Goal: Task Accomplishment & Management: Use online tool/utility

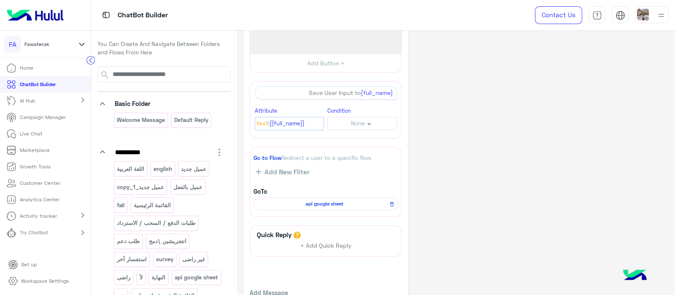
scroll to position [187, 0]
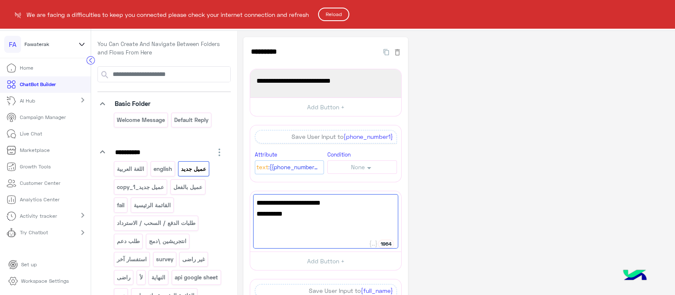
click at [340, 12] on button "Reload" at bounding box center [333, 15] width 31 height 14
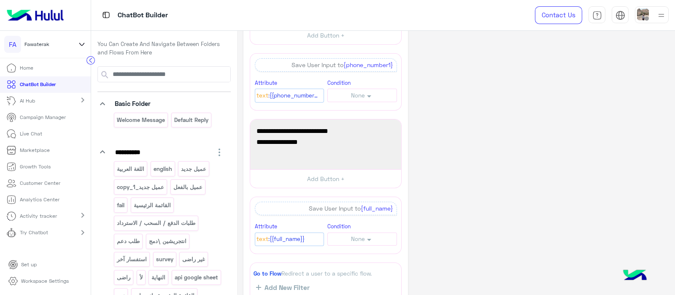
scroll to position [72, 0]
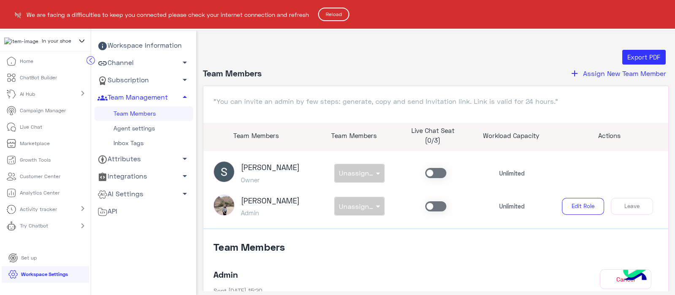
click at [330, 18] on button "Reload" at bounding box center [333, 15] width 31 height 14
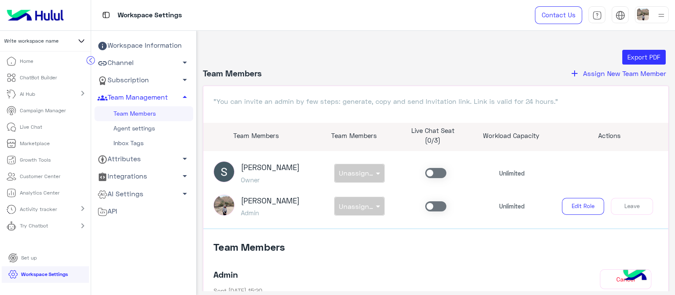
click at [82, 39] on icon at bounding box center [81, 41] width 10 height 10
click at [35, 67] on input "text" at bounding box center [45, 64] width 73 height 17
type input "*"
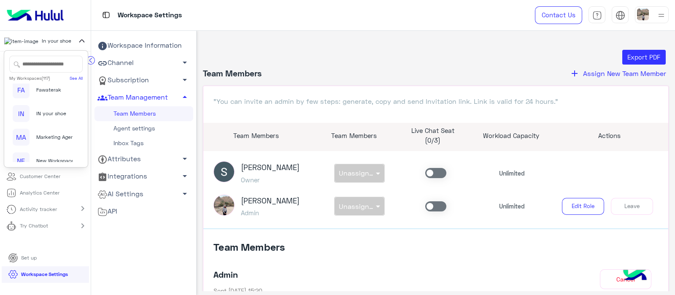
scroll to position [2257, 0]
click at [18, 13] on img at bounding box center [29, 9] width 33 height 8
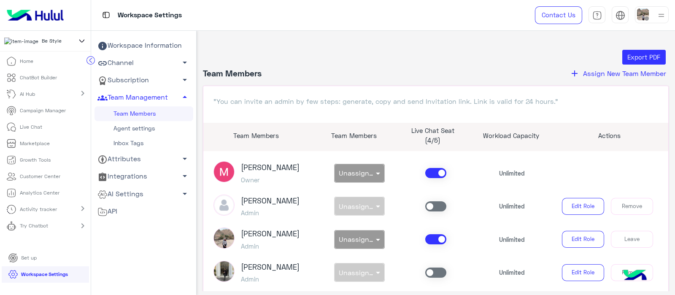
click at [32, 112] on p "Campaign Manager" at bounding box center [43, 111] width 46 height 8
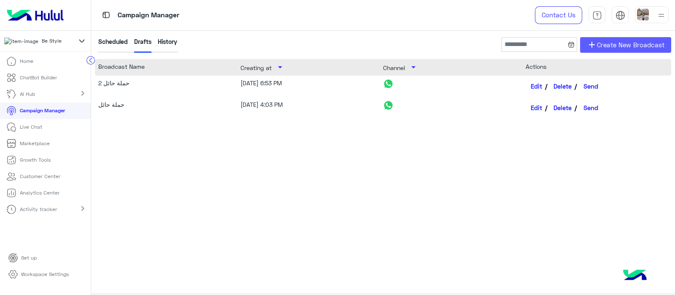
click at [607, 46] on span "Create New Broadcast" at bounding box center [631, 45] width 68 height 10
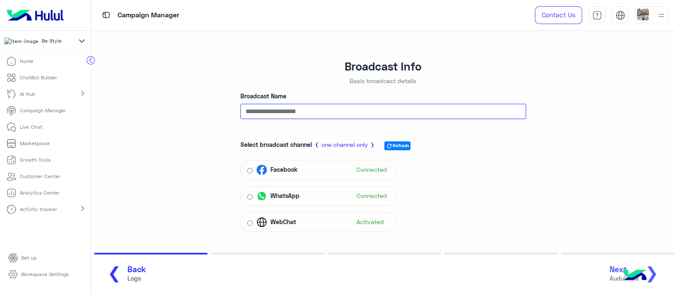
click at [279, 108] on input "Broadcast Name" at bounding box center [383, 111] width 286 height 15
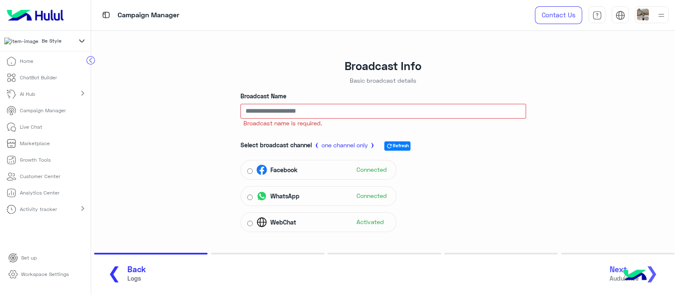
click at [394, 56] on div "Broadcast Info Basic broadcast details Broadcast Name Broadcast name is require…" at bounding box center [383, 157] width 597 height 253
click at [290, 103] on div "Broadcast Name Broadcast name is required." at bounding box center [383, 110] width 286 height 36
click at [280, 108] on input "Broadcast Name" at bounding box center [383, 111] width 286 height 15
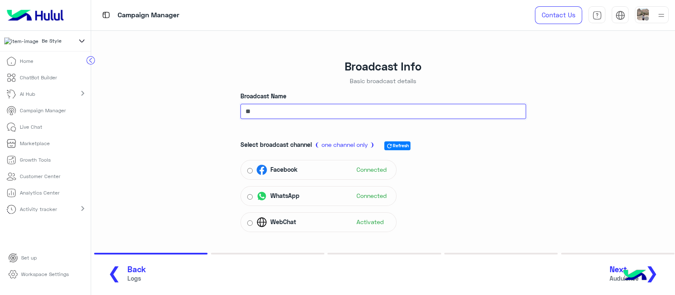
type input "*"
type input "*********"
click at [656, 270] on span "❯" at bounding box center [652, 272] width 14 height 19
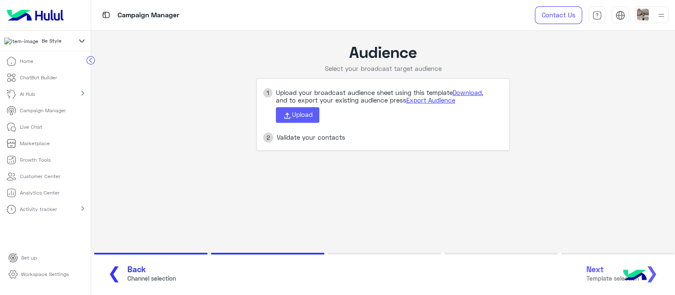
click at [298, 117] on span "Upload" at bounding box center [302, 115] width 21 height 8
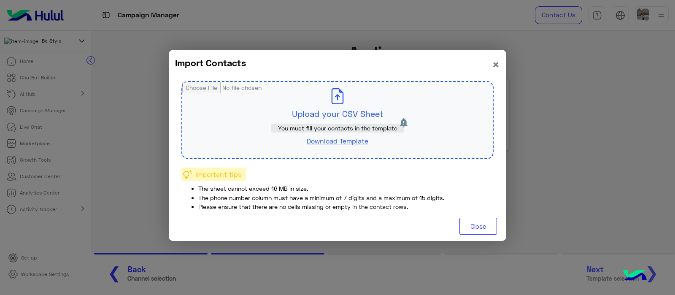
click at [347, 110] on input "file" at bounding box center [337, 120] width 311 height 76
click at [344, 86] on input "file" at bounding box center [337, 120] width 311 height 76
click at [350, 103] on input "file" at bounding box center [337, 120] width 311 height 76
type input "**********"
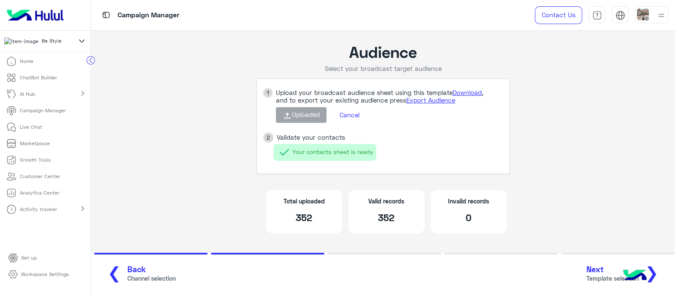
click at [608, 271] on span "Next" at bounding box center [612, 270] width 52 height 10
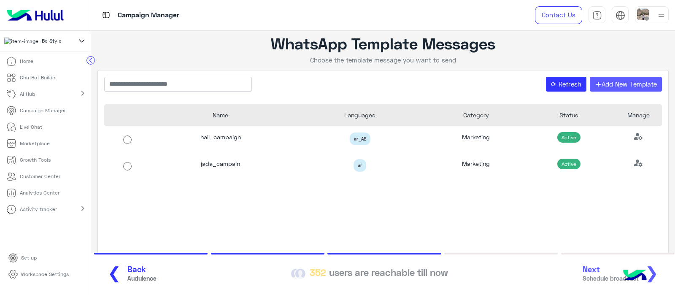
click at [616, 90] on button "+ Add New Template" at bounding box center [626, 84] width 73 height 15
click at [563, 83] on button "⟳ Refresh" at bounding box center [566, 84] width 41 height 15
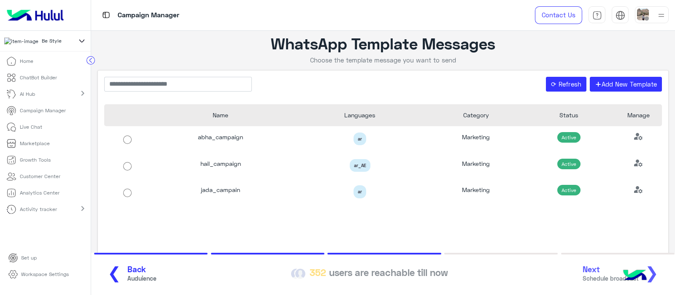
click at [81, 42] on icon at bounding box center [82, 41] width 5 height 3
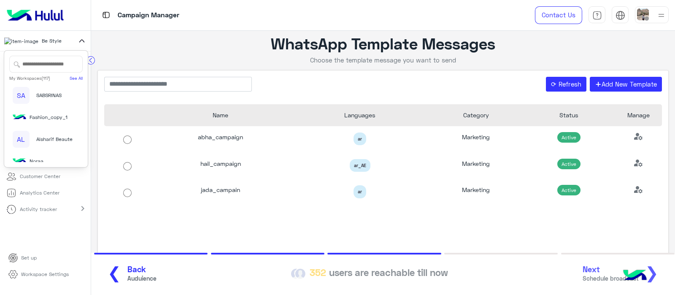
click at [52, 67] on input "text" at bounding box center [45, 64] width 73 height 17
